Goal: Information Seeking & Learning: Check status

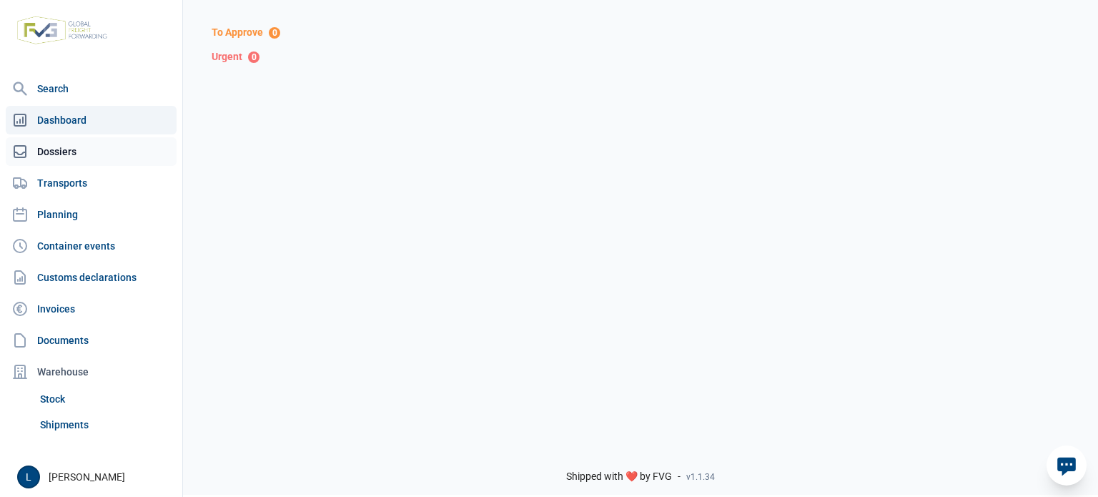
click at [72, 154] on link "Dossiers" at bounding box center [91, 151] width 171 height 29
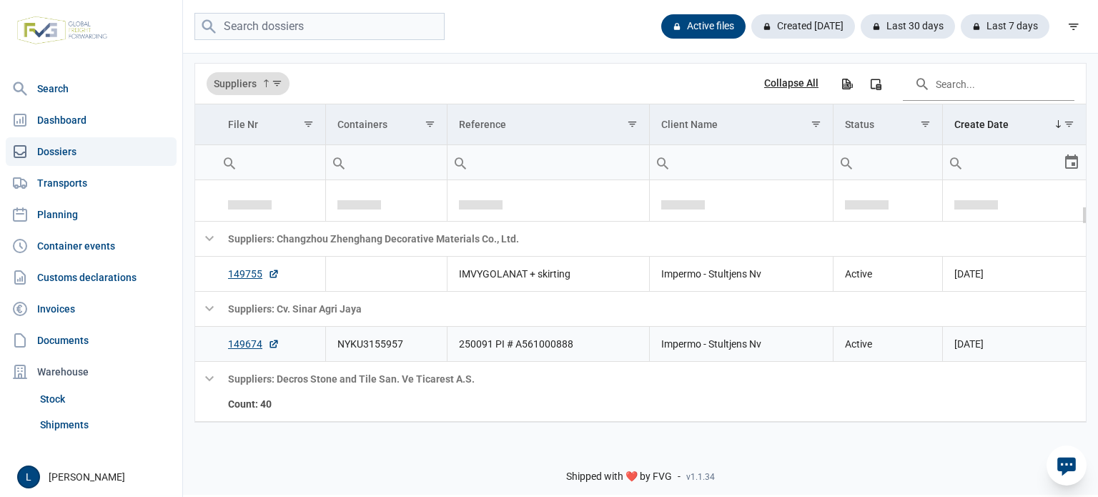
scroll to position [380, 0]
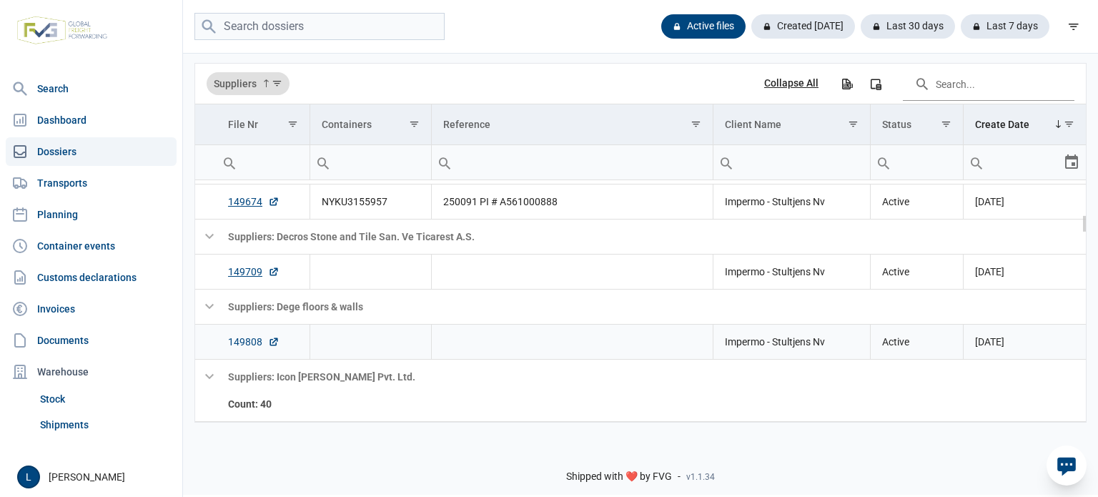
click at [245, 340] on link "149808" at bounding box center [253, 342] width 51 height 14
click at [90, 305] on link "Invoices" at bounding box center [91, 309] width 171 height 29
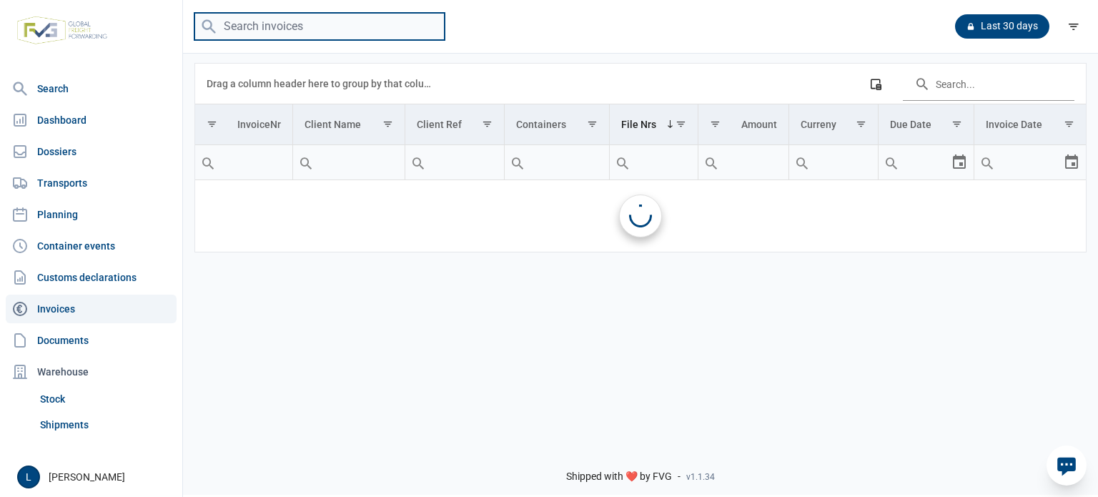
click at [280, 35] on input "search" at bounding box center [319, 27] width 250 height 28
paste input "A250633"
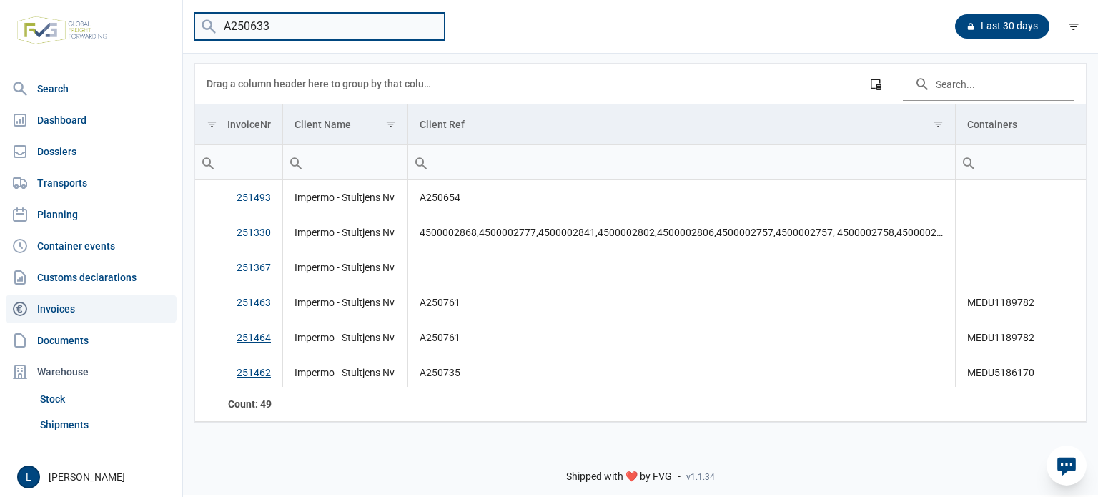
type input "A250633"
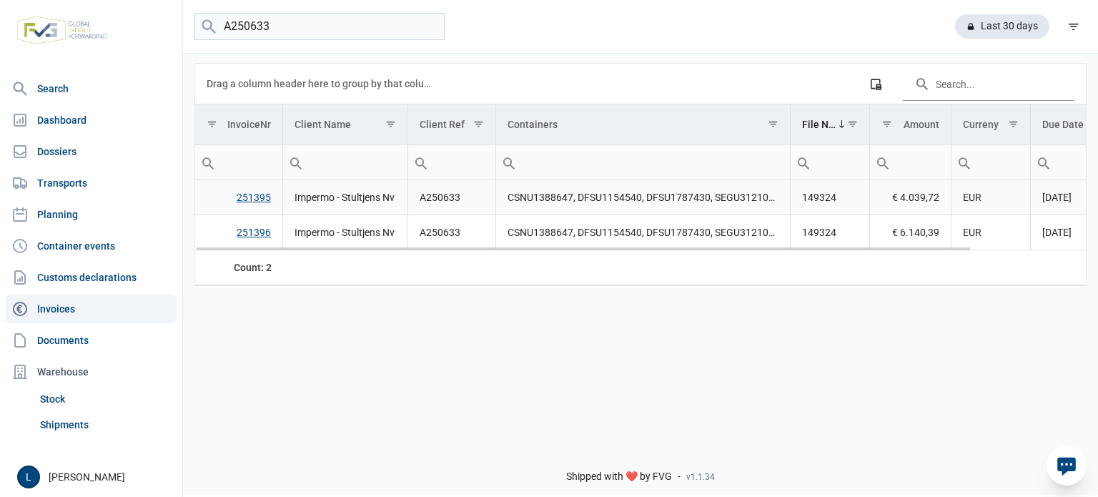
click at [263, 194] on link "251395" at bounding box center [254, 197] width 34 height 11
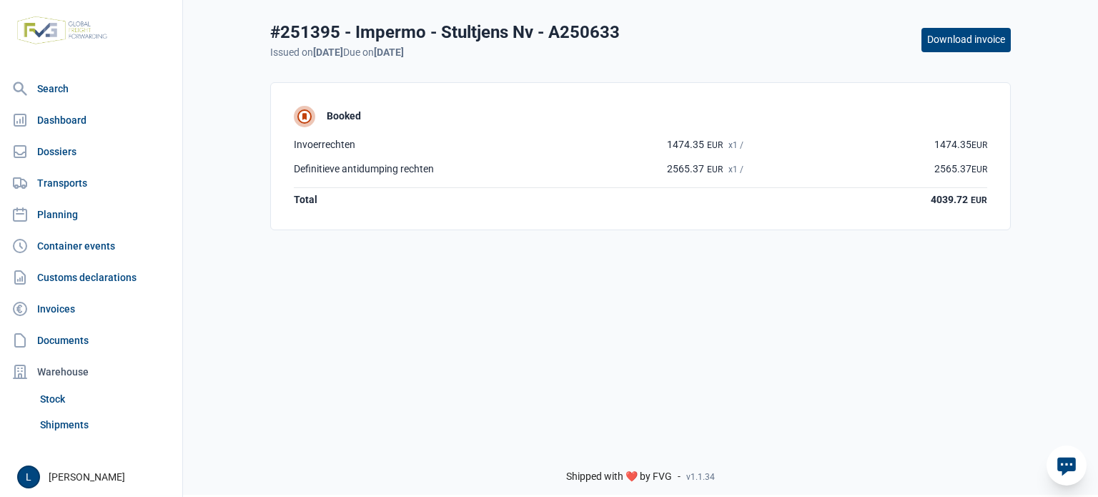
click at [302, 28] on div "#251395 - Impermo - Stultjens Nv - A250633" at bounding box center [445, 32] width 350 height 23
copy div "251395"
drag, startPoint x: 305, startPoint y: 54, endPoint x: 374, endPoint y: 50, distance: 68.7
click at [374, 50] on p "Issued on 01-08-2025 Due on 16-08-2025" at bounding box center [445, 52] width 350 height 13
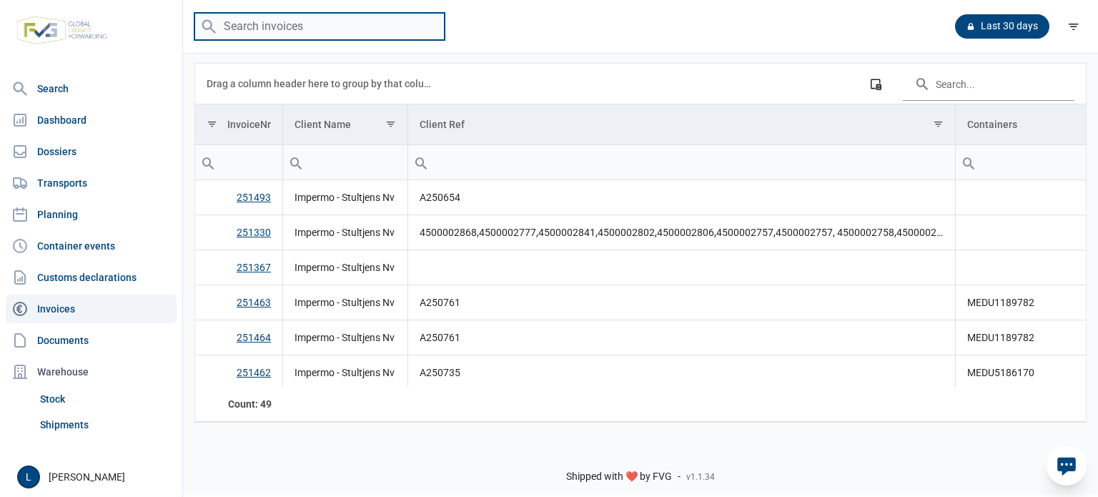
click at [250, 29] on input "search" at bounding box center [319, 27] width 250 height 28
paste input "A250654"
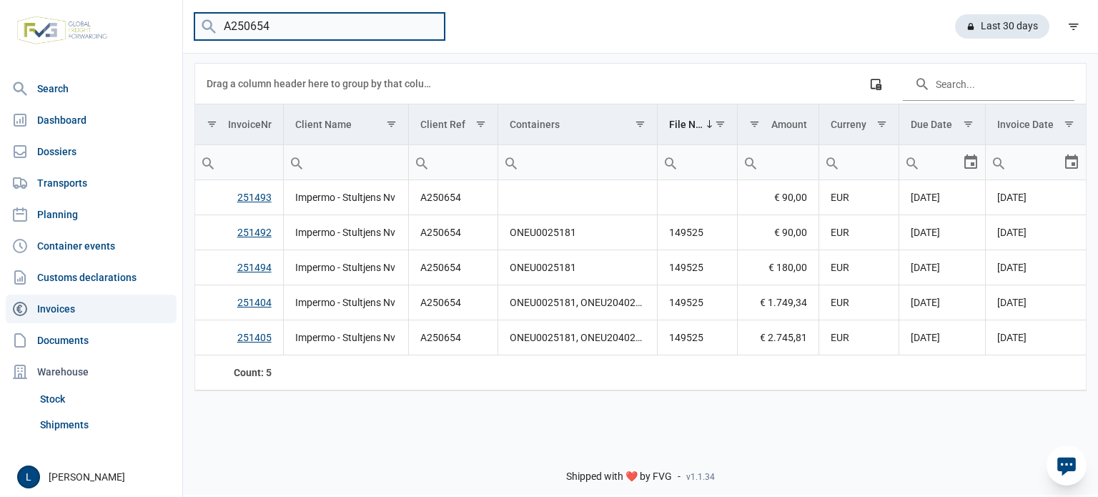
click at [278, 29] on input "A250654" at bounding box center [319, 27] width 250 height 28
paste input "5"
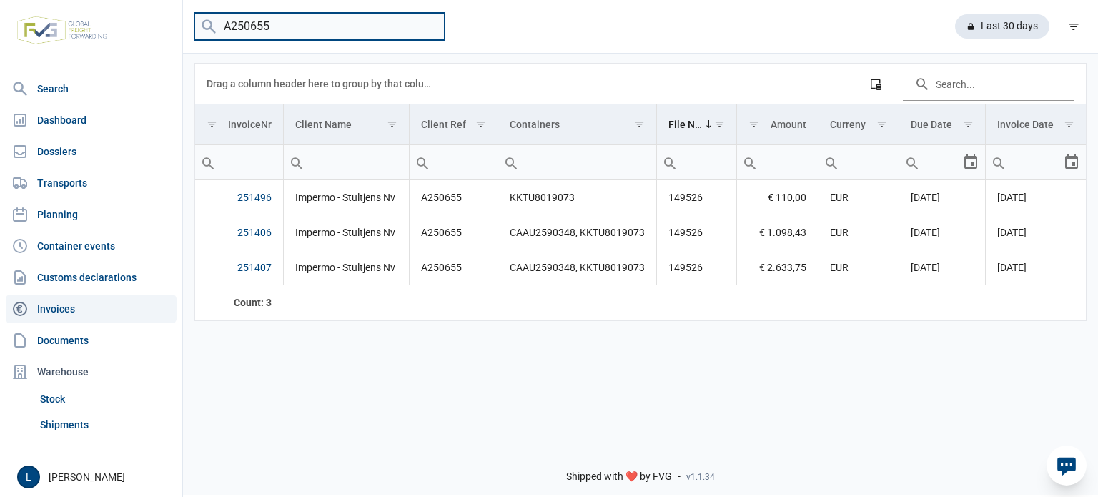
click at [248, 21] on input "A250655" at bounding box center [319, 27] width 250 height 28
paste input "71"
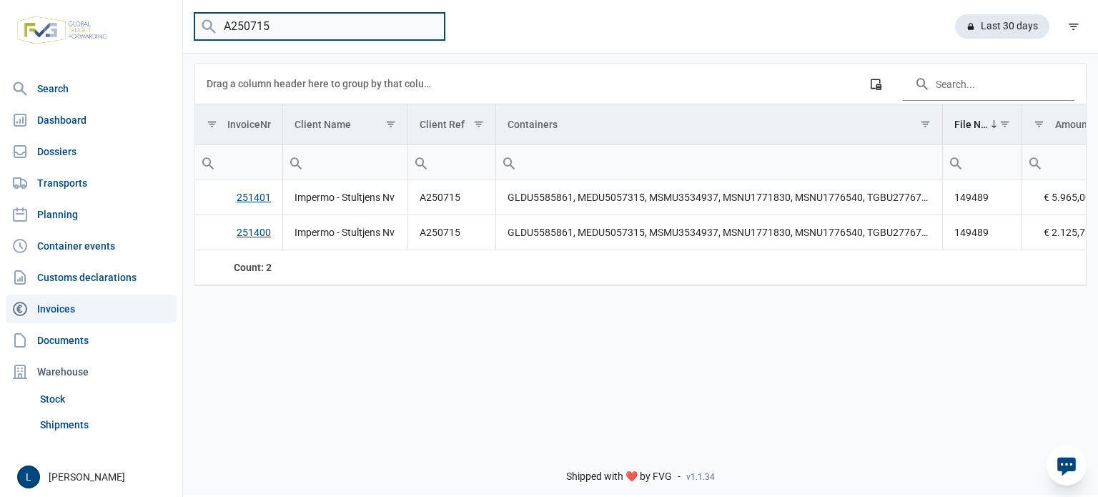
click at [275, 33] on input "A250715" at bounding box center [319, 27] width 250 height 28
paste input "597"
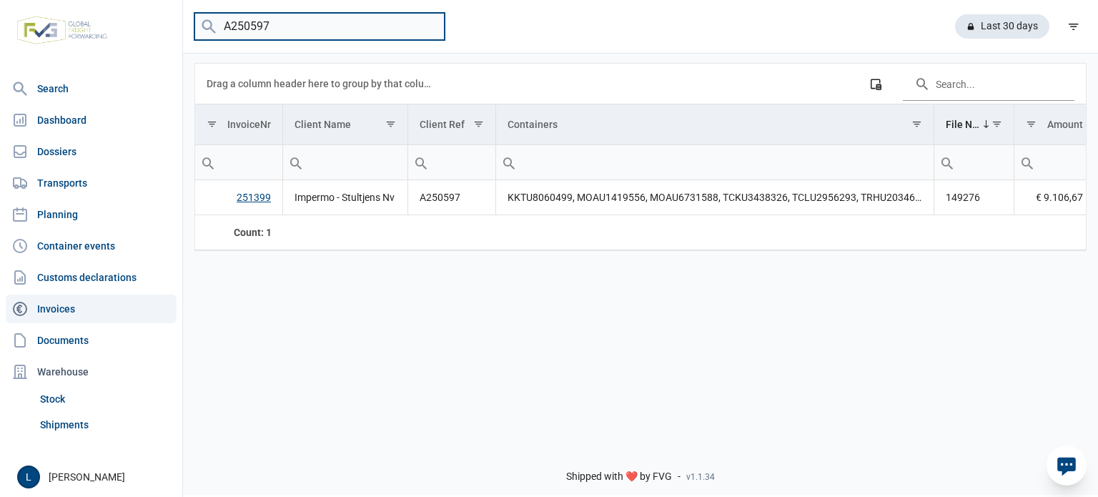
paste input "A250554"
click at [282, 20] on input "A250597A250554" at bounding box center [319, 27] width 250 height 28
paste input "search"
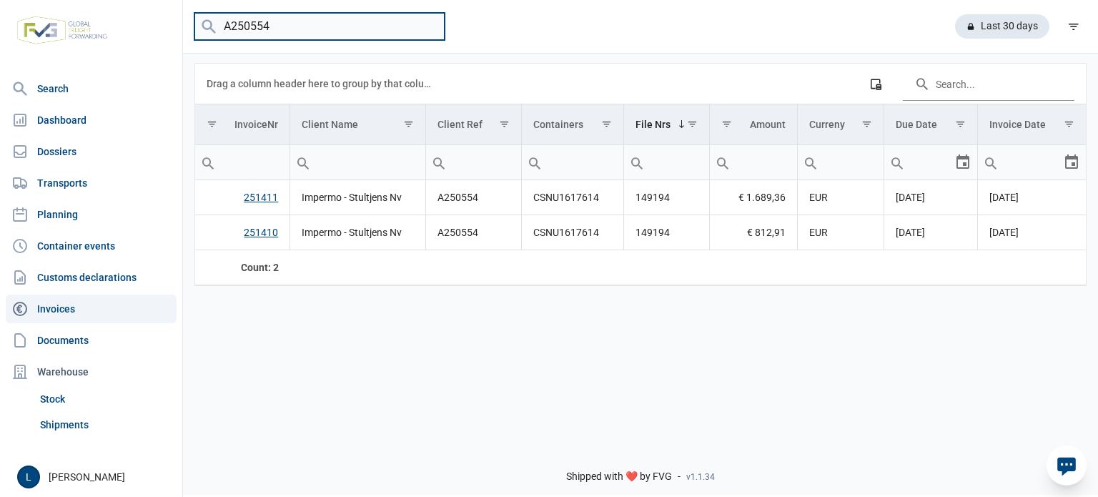
click at [266, 20] on input "A250554" at bounding box center [319, 27] width 250 height 28
paste input "25"
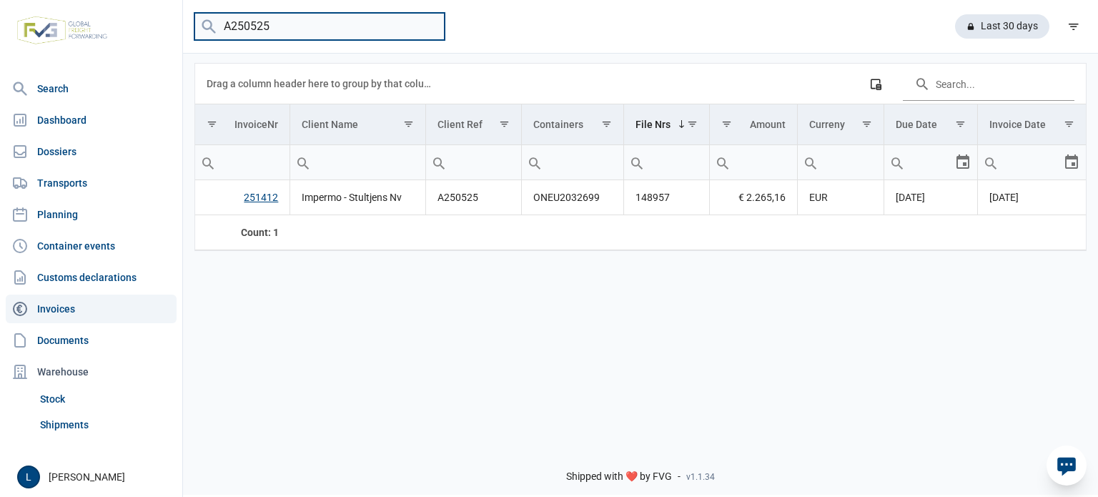
paste input "A250680"
click at [257, 21] on input "A250525A250680" at bounding box center [319, 27] width 250 height 28
paste input "search"
type input "A250680"
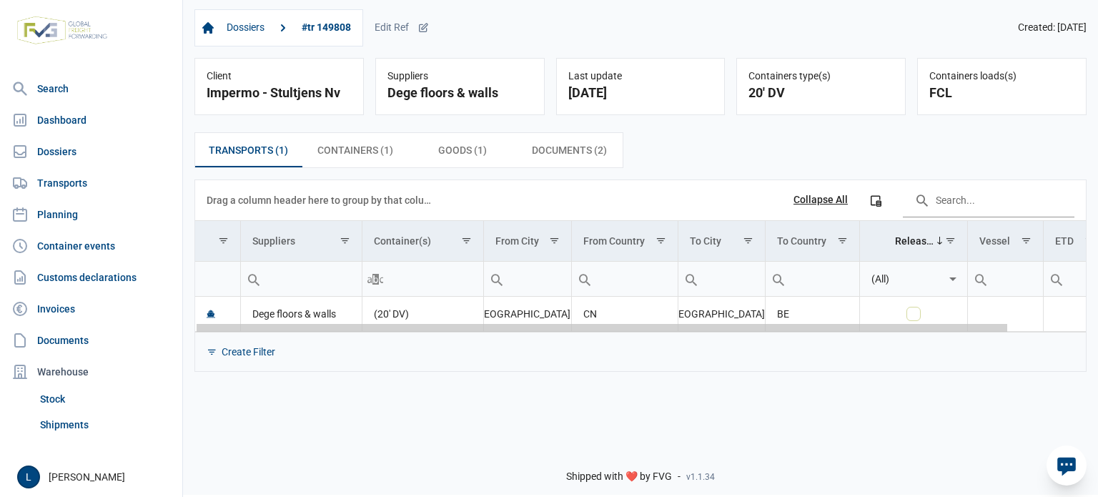
drag, startPoint x: 654, startPoint y: 328, endPoint x: 187, endPoint y: 353, distance: 467.5
click at [187, 353] on body "For evaluation purposes only. Redistribution prohibited. Please register an exi…" at bounding box center [549, 223] width 1098 height 497
